Goal: Register for event/course

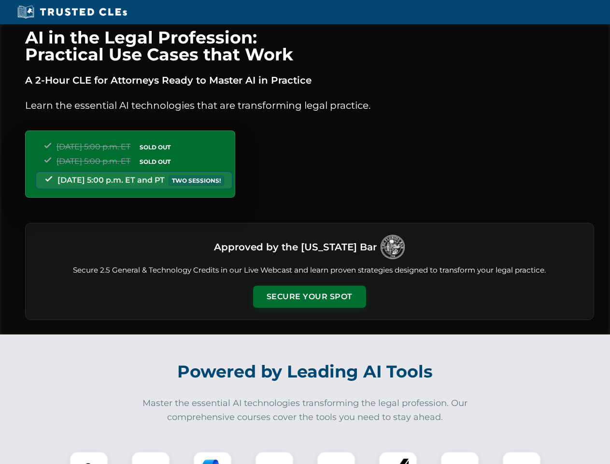
click at [309, 297] on button "Secure Your Spot" at bounding box center [309, 297] width 113 height 22
click at [89, 458] on img at bounding box center [89, 471] width 28 height 28
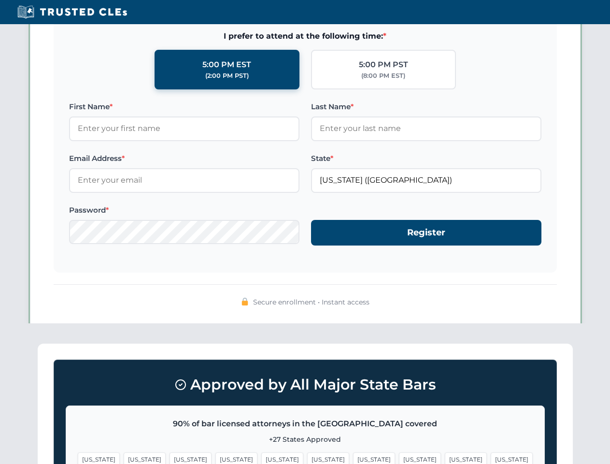
click at [353, 458] on span "[US_STATE]" at bounding box center [374, 459] width 42 height 14
click at [445, 458] on span "[US_STATE]" at bounding box center [466, 459] width 42 height 14
